Goal: Transaction & Acquisition: Book appointment/travel/reservation

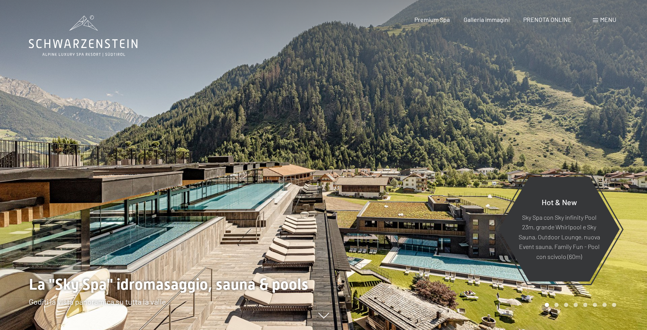
click at [543, 20] on span "PRENOTA ONLINE" at bounding box center [547, 19] width 48 height 7
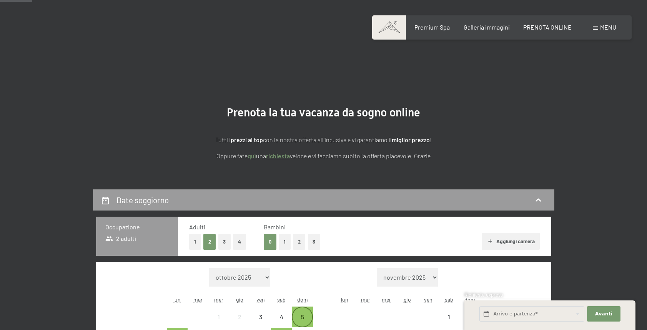
scroll to position [152, 0]
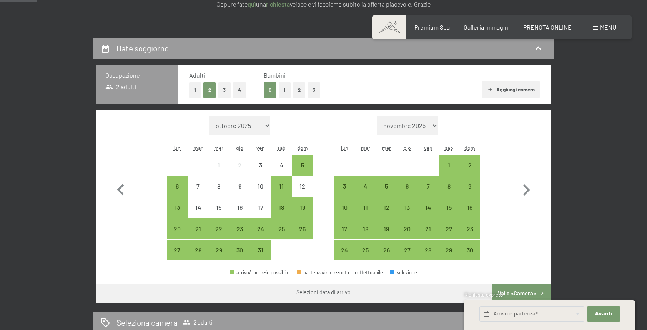
click at [282, 87] on button "1" at bounding box center [285, 90] width 12 height 16
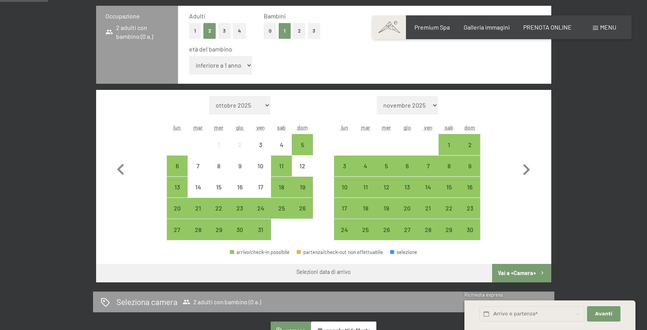
scroll to position [212, 0]
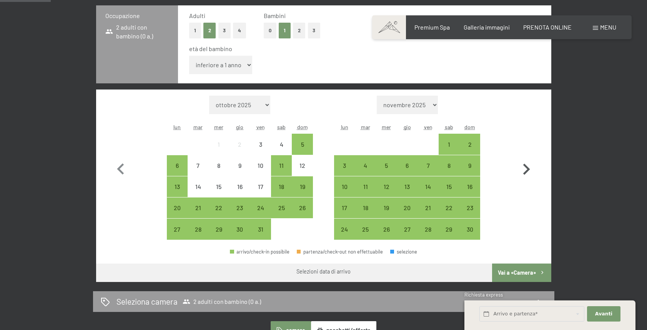
click at [520, 165] on icon "button" at bounding box center [526, 169] width 22 height 22
select select "2025-11-01"
select select "2025-12-01"
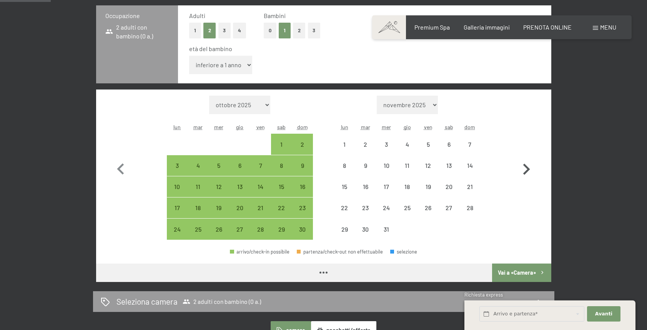
select select "2025-11-01"
select select "2025-12-01"
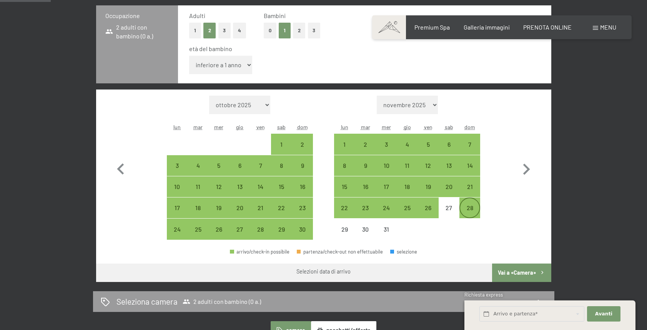
click at [475, 206] on div "28" at bounding box center [469, 214] width 19 height 19
select select "2025-11-01"
select select "2025-12-01"
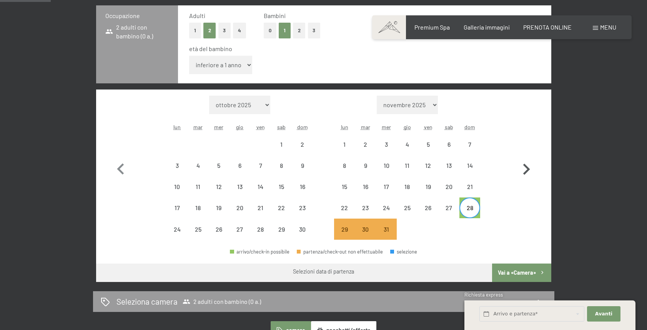
click at [523, 168] on icon "button" at bounding box center [526, 169] width 22 height 22
select select "2025-12-01"
select select "2026-01-01"
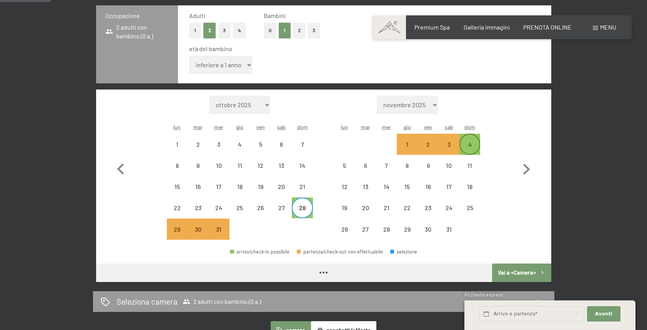
select select "2025-12-01"
select select "2026-01-01"
click at [471, 148] on div "4" at bounding box center [469, 151] width 19 height 19
select select "2025-12-01"
select select "2026-01-01"
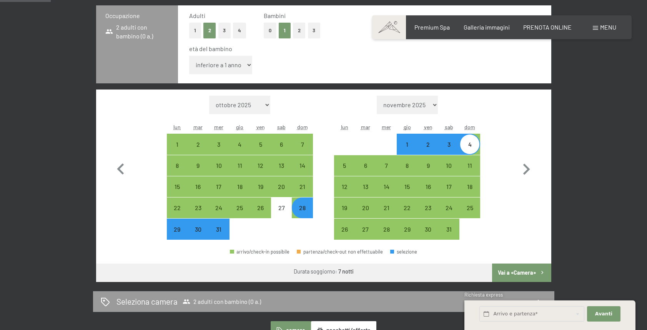
click at [515, 268] on button "Vai a «Camera»" at bounding box center [521, 273] width 59 height 18
select select "2025-12-01"
select select "2026-01-01"
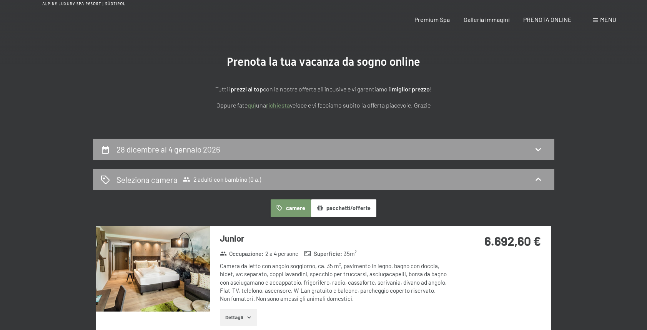
scroll to position [0, 0]
